Goal: Task Accomplishment & Management: Complete application form

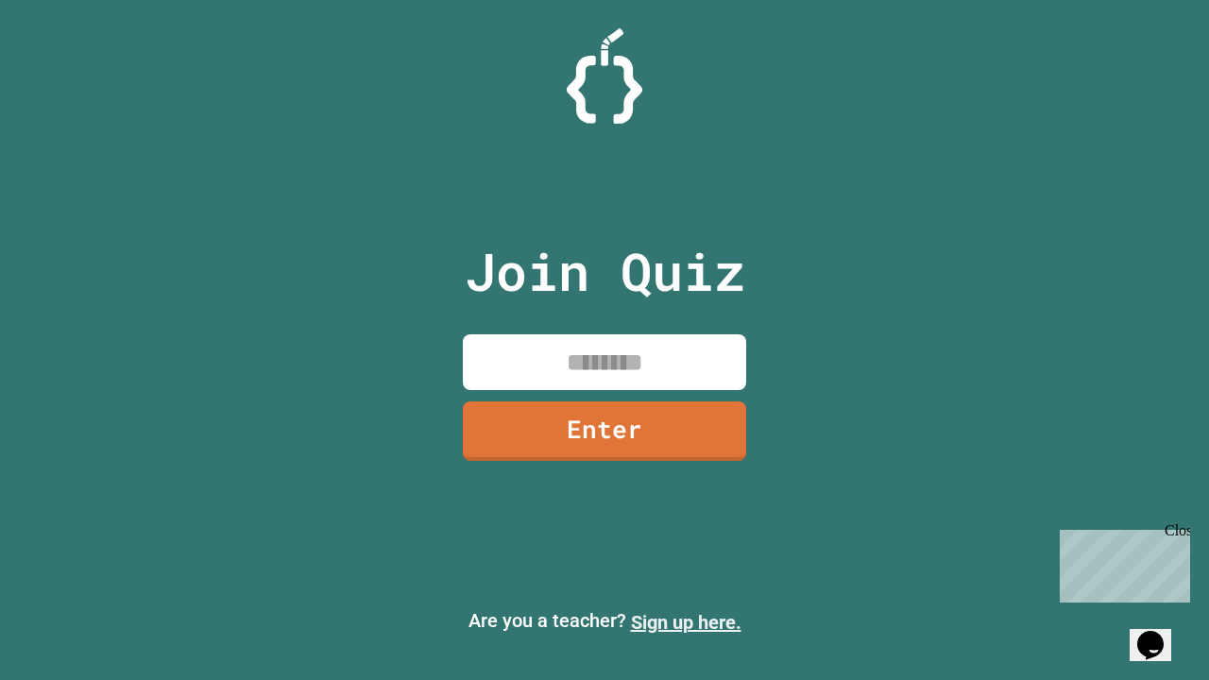
click at [686, 622] on link "Sign up here." at bounding box center [686, 622] width 110 height 23
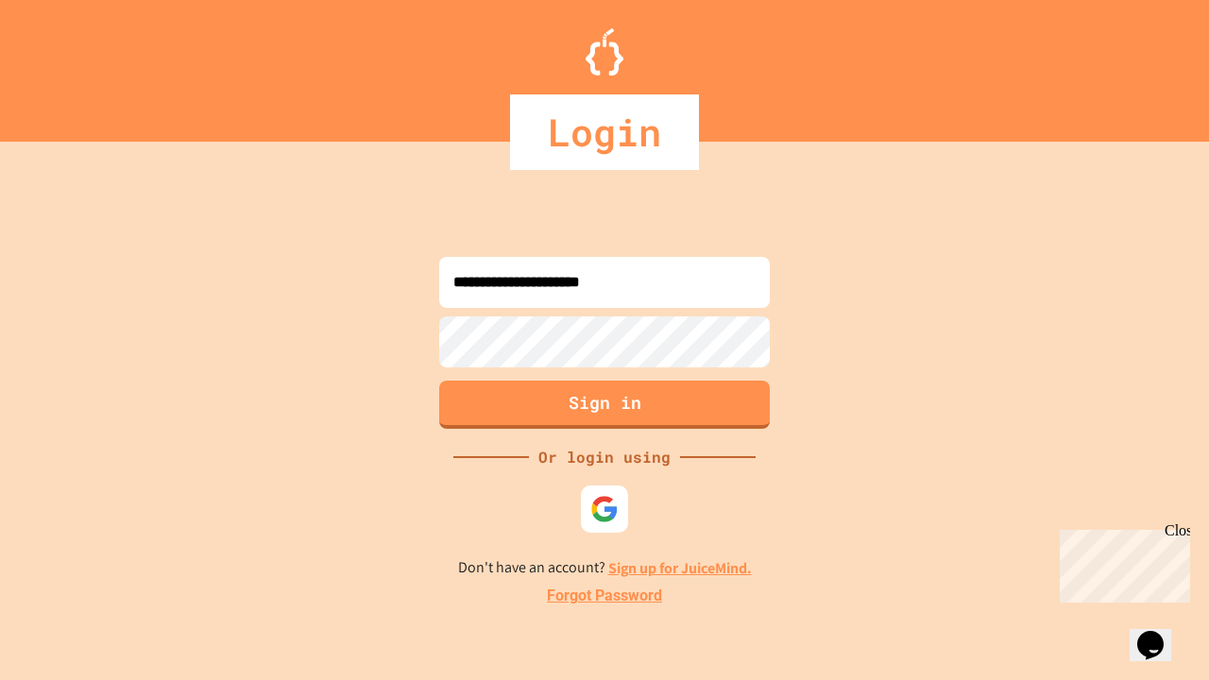
type input "**********"
